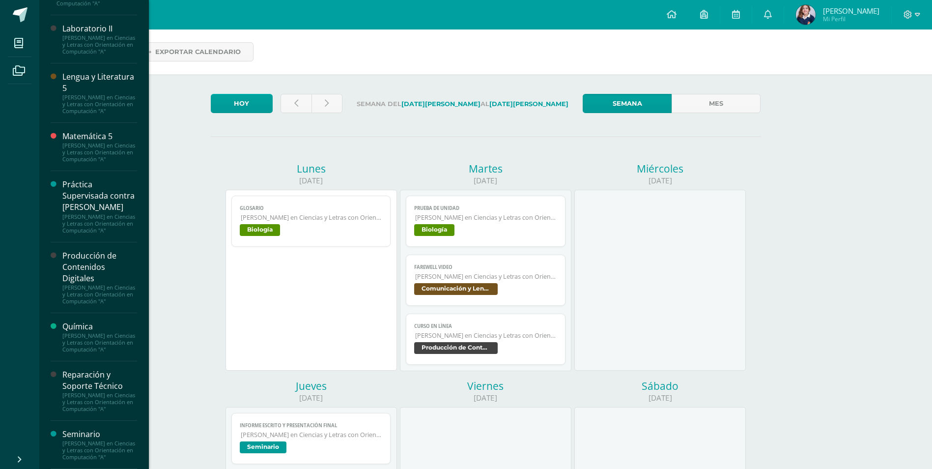
scroll to position [627, 0]
click at [96, 369] on div "Reparación y Soporte Técnico" at bounding box center [99, 380] width 75 height 23
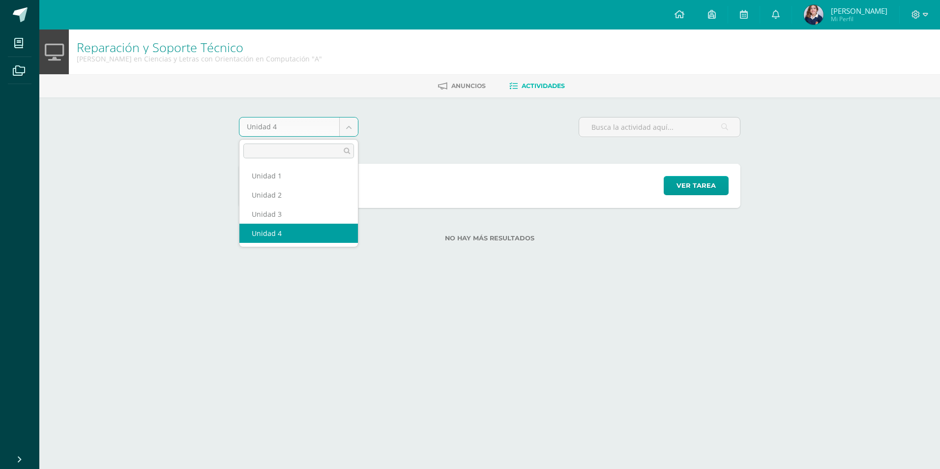
click at [345, 120] on body "Mis cursos Archivos Cerrar panel Asesoría Quinto Quinto Bachillerato en Ciencia…" at bounding box center [470, 136] width 940 height 273
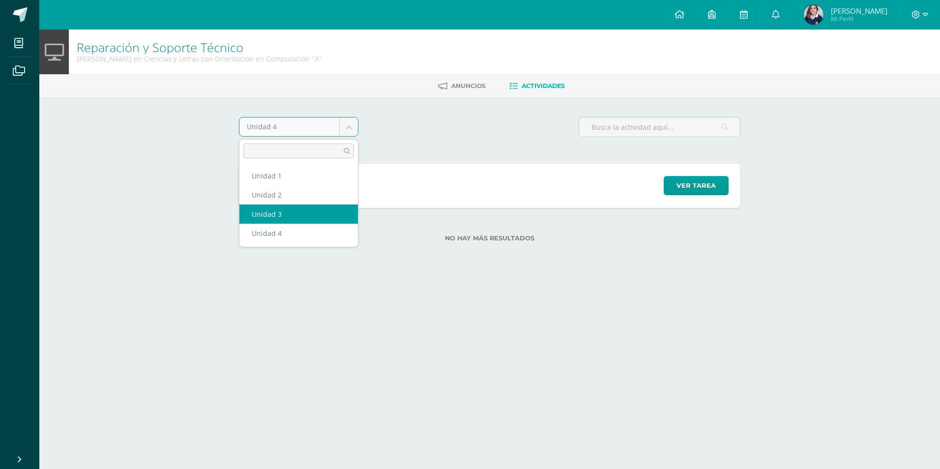
select select "Unidad 3"
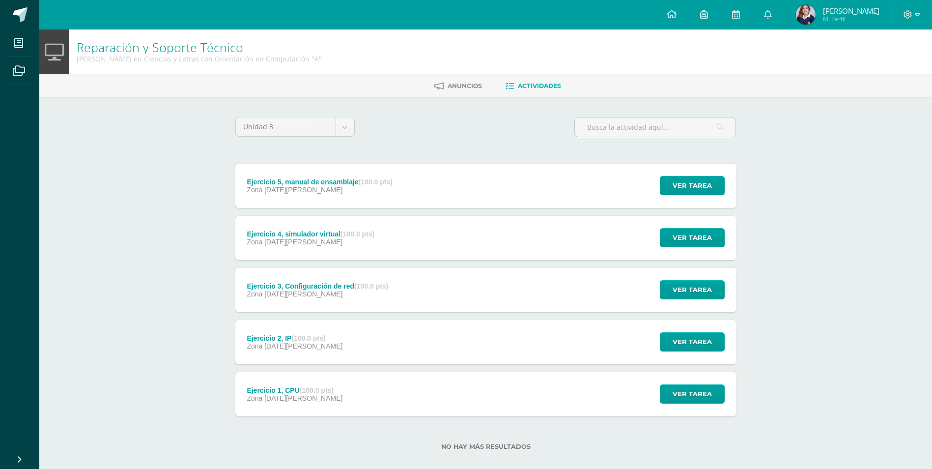
click at [335, 189] on div "Zona 09 de Junio" at bounding box center [319, 190] width 145 height 8
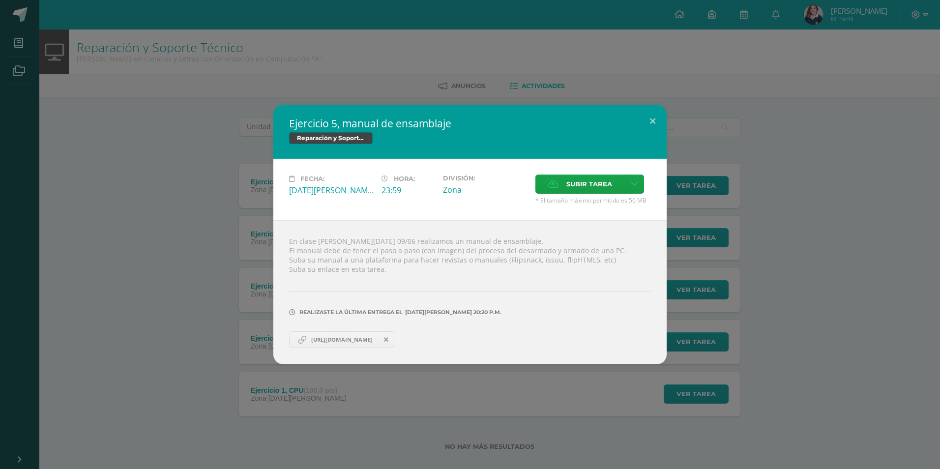
click at [357, 399] on div "Ejercicio 5, manual de ensamblaje Reparación y Soporte Técnico Fecha: Lunes 09 …" at bounding box center [470, 234] width 940 height 469
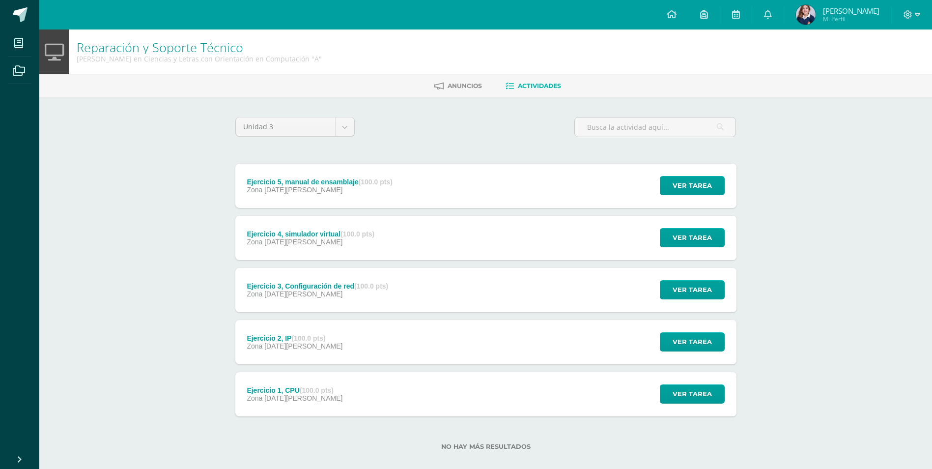
click at [339, 139] on div "Unidad 3 Unidad 1 Unidad 2 Unidad 3 Unidad 4" at bounding box center [294, 131] width 127 height 28
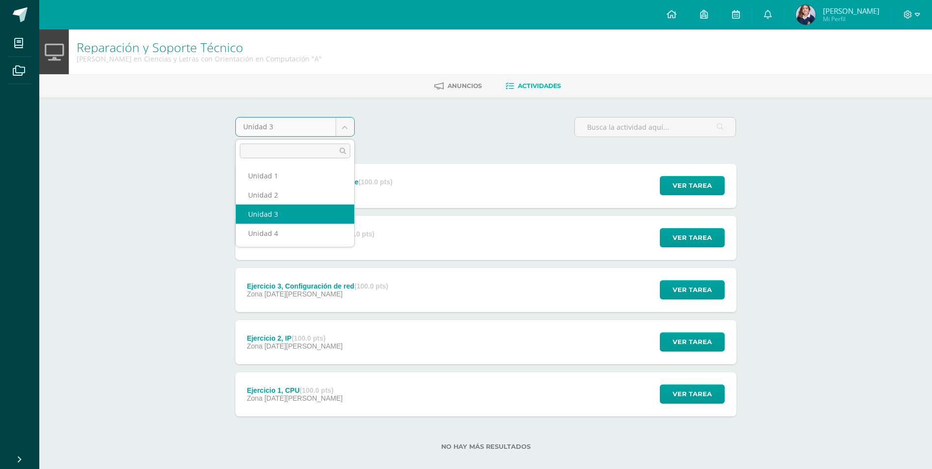
click at [345, 131] on body "Mis cursos Archivos Cerrar panel Asesoría Quinto Quinto Bachillerato en Ciencia…" at bounding box center [466, 241] width 932 height 482
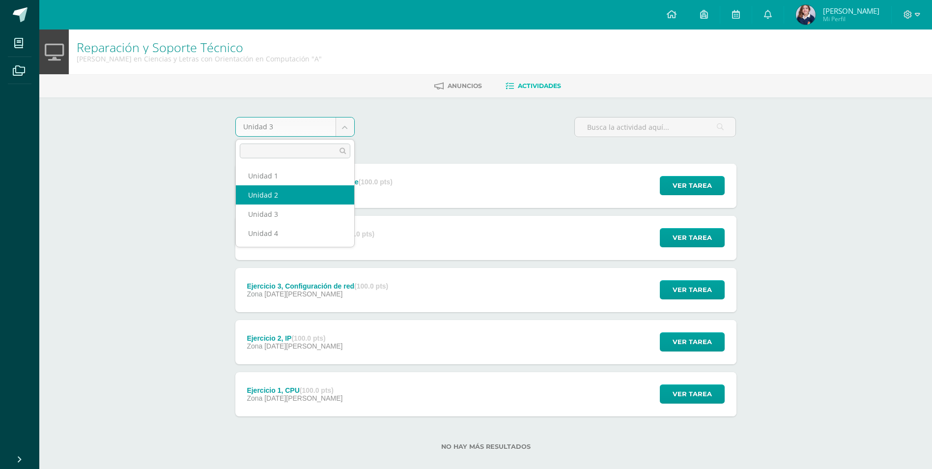
select select "Unidad 2"
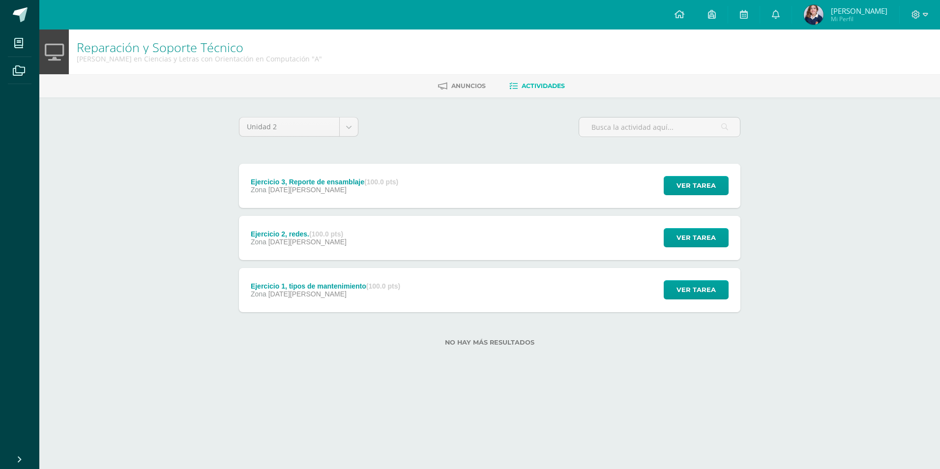
click at [345, 194] on div "Ejercicio 3, Reporte de ensamblaje (100.0 pts) Zona 23 de Abril" at bounding box center [324, 186] width 171 height 44
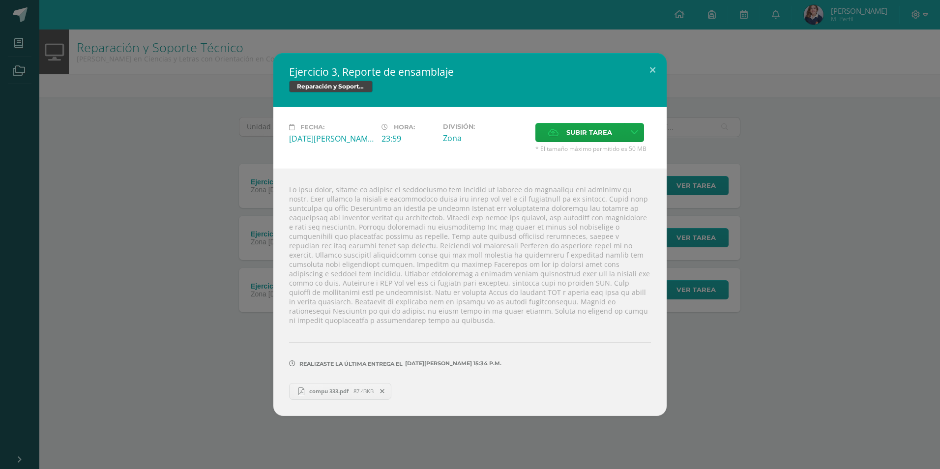
click at [328, 387] on span "compu 333.pdf" at bounding box center [328, 390] width 49 height 7
click at [650, 67] on button at bounding box center [652, 69] width 28 height 33
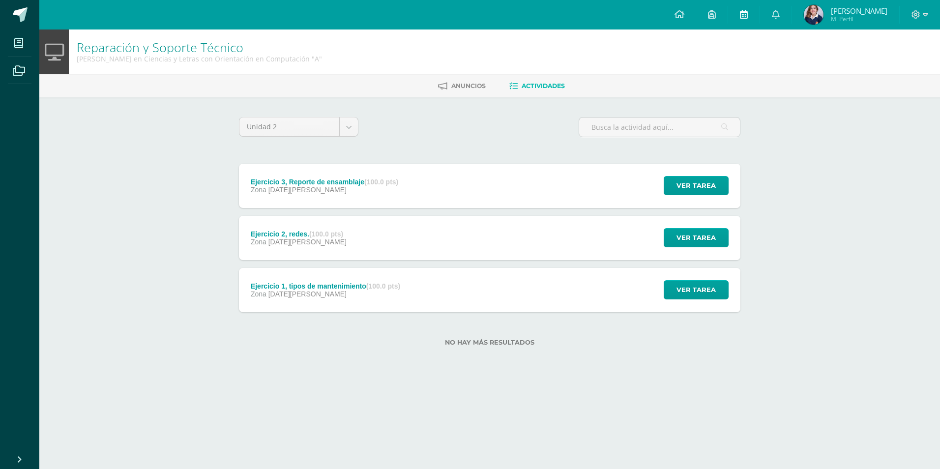
click at [759, 17] on link at bounding box center [743, 14] width 31 height 29
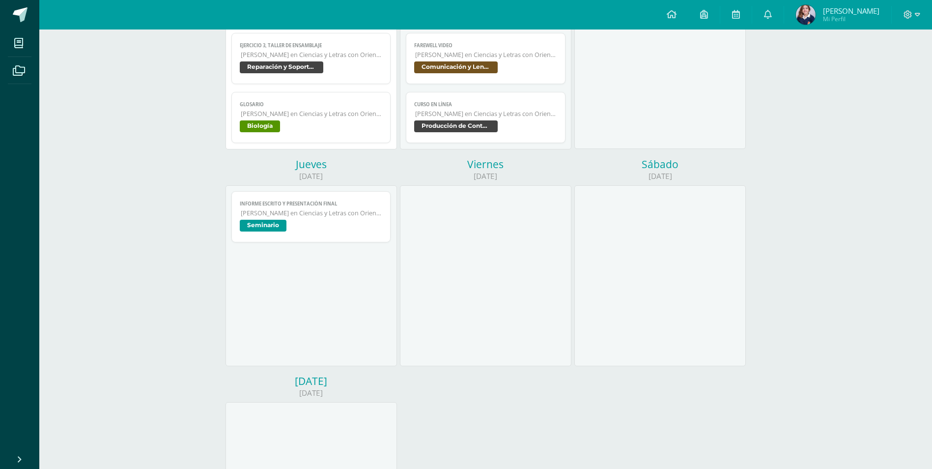
scroll to position [246, 0]
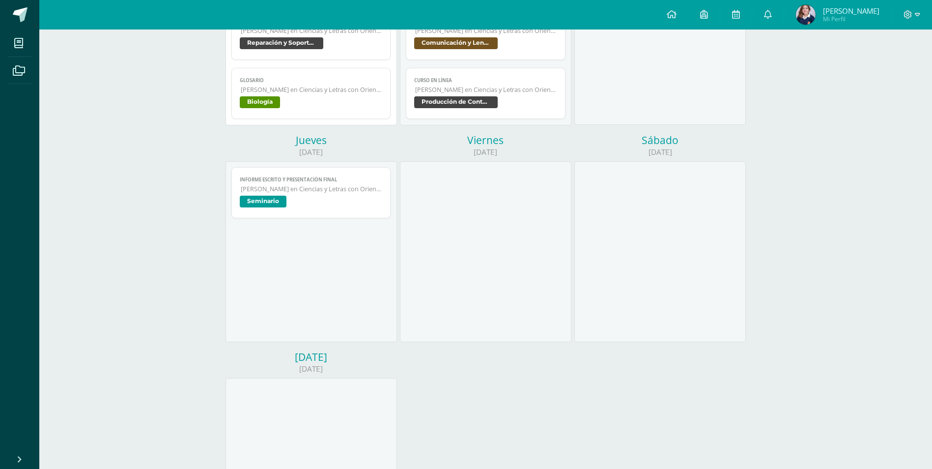
click at [297, 186] on span "[PERSON_NAME] en Ciencias y Letras con Orientación en Computación" at bounding box center [312, 189] width 142 height 8
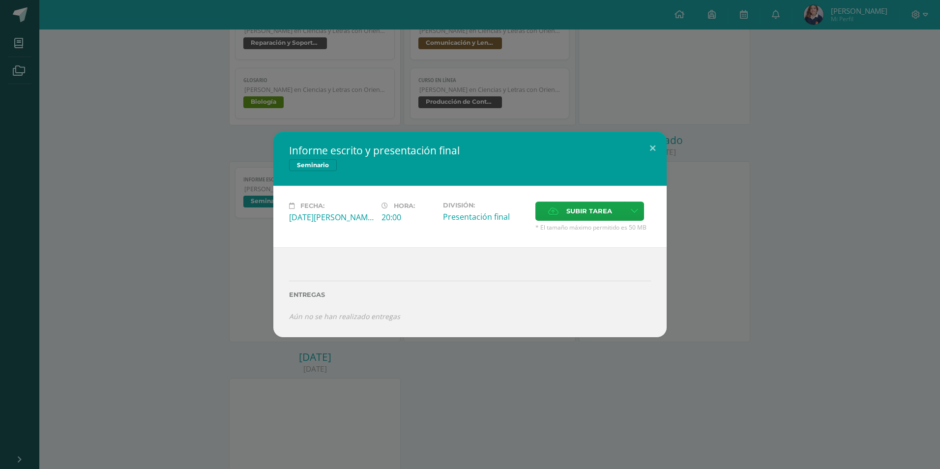
click at [737, 440] on div "Informe escrito y presentación final Seminario Fecha: [DATE][PERSON_NAME] Hora:…" at bounding box center [470, 234] width 940 height 469
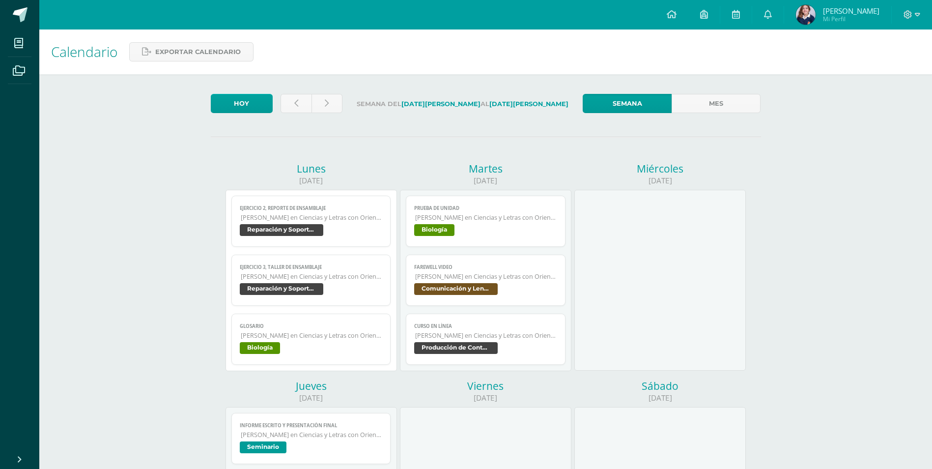
click at [311, 232] on span "Reparación y Soporte Técnico" at bounding box center [282, 230] width 84 height 12
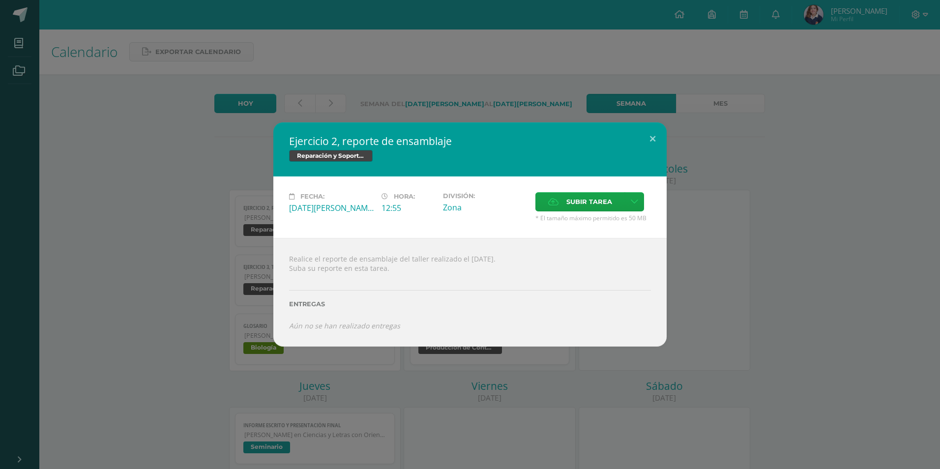
click at [190, 220] on div "Ejercicio 2, reporte de ensamblaje Reparación y Soporte Técnico Fecha: [DATE][P…" at bounding box center [470, 234] width 932 height 224
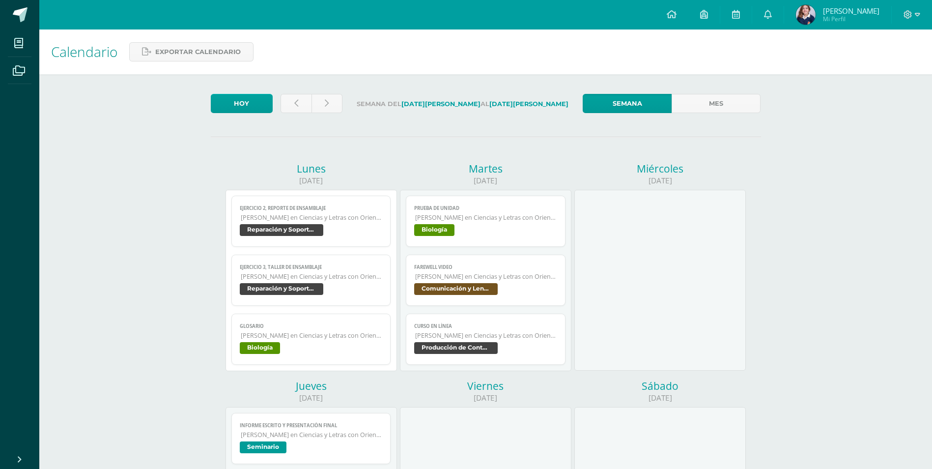
click at [279, 278] on span "[PERSON_NAME] en Ciencias y Letras con Orientación en Computación" at bounding box center [312, 276] width 142 height 8
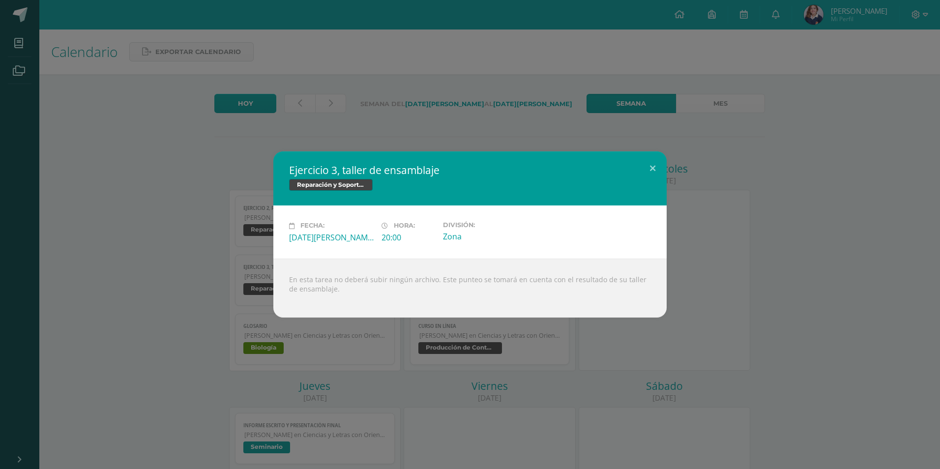
click at [233, 296] on div "Ejercicio 3, taller de ensamblaje Reparación y Soporte Técnico Fecha: [DATE][PE…" at bounding box center [470, 234] width 932 height 166
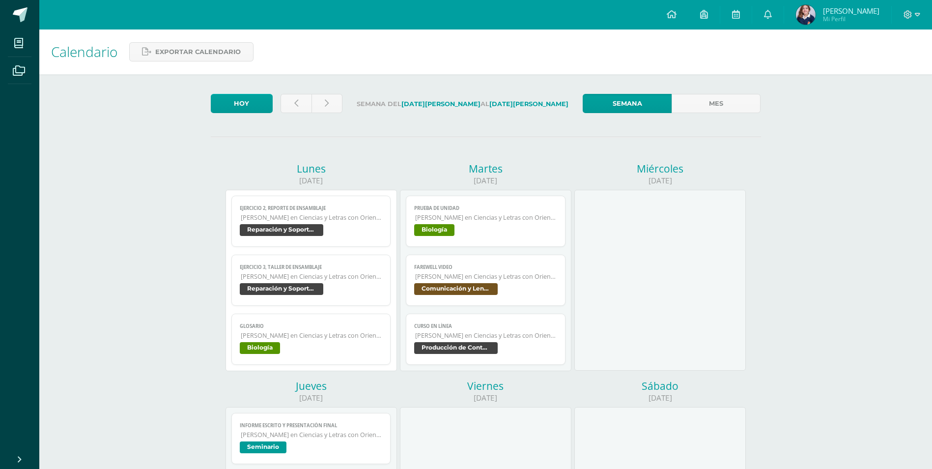
click at [304, 238] on span "Reparación y Soporte Técnico" at bounding box center [311, 231] width 143 height 14
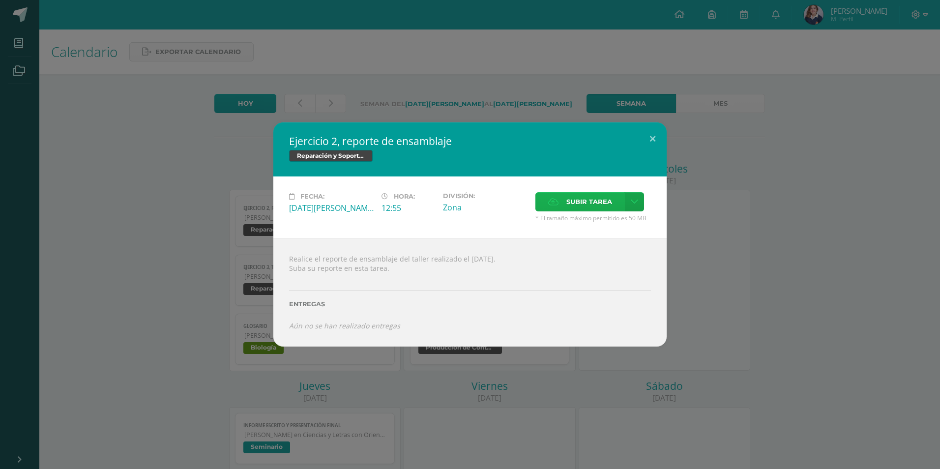
click at [592, 209] on span "Subir tarea" at bounding box center [589, 202] width 46 height 18
click at [0, 0] on input "Subir tarea" at bounding box center [0, 0] width 0 height 0
click at [594, 201] on span "Subir tarea" at bounding box center [589, 202] width 46 height 18
click at [0, 0] on input "Subir tarea" at bounding box center [0, 0] width 0 height 0
click at [567, 197] on span "Subir tarea" at bounding box center [589, 202] width 46 height 18
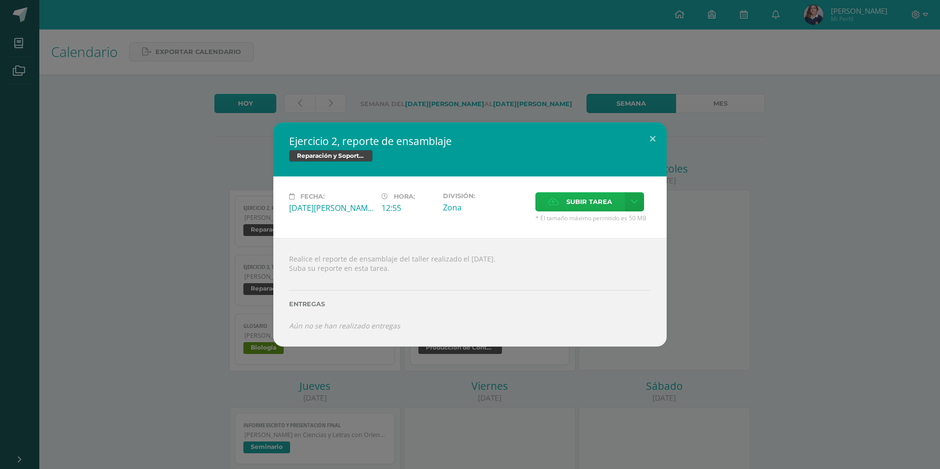
click at [0, 0] on input "Subir tarea" at bounding box center [0, 0] width 0 height 0
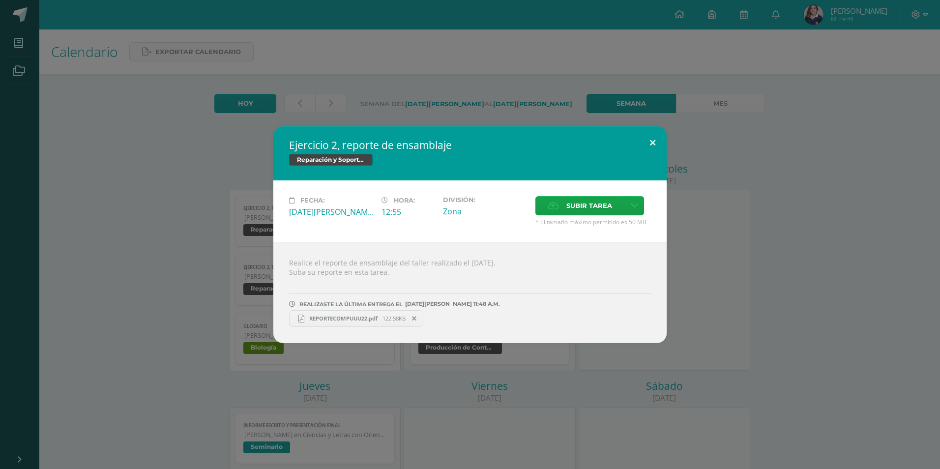
click at [642, 146] on button at bounding box center [652, 142] width 28 height 33
